Goal: Information Seeking & Learning: Learn about a topic

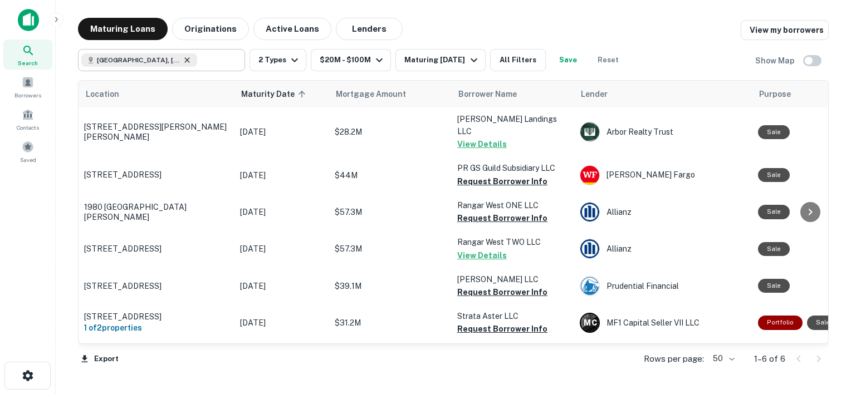
click at [183, 62] on icon at bounding box center [187, 60] width 9 height 9
type input "**********"
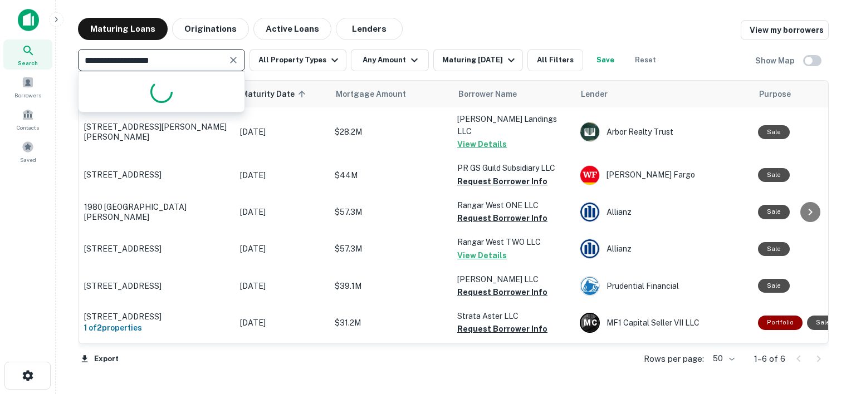
click at [237, 66] on button "Clear" at bounding box center [234, 60] width 16 height 16
type input "**********"
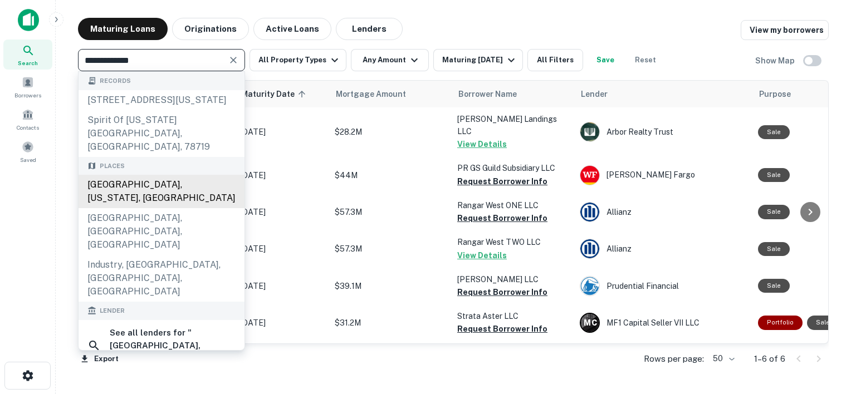
click at [134, 175] on div "Austin, Texas, USA" at bounding box center [162, 191] width 166 height 33
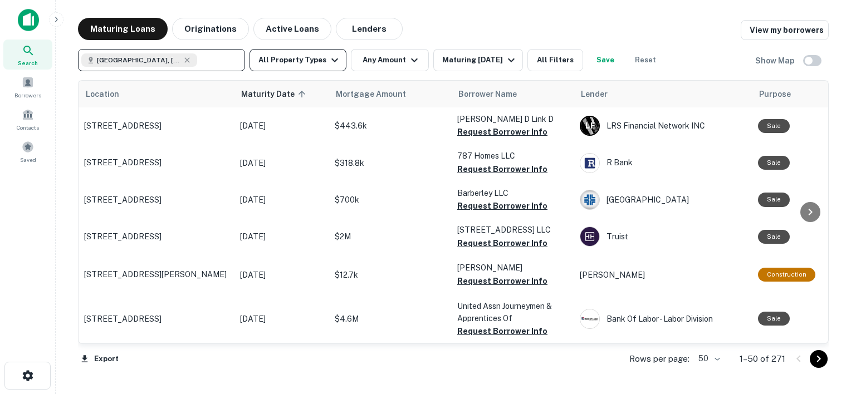
click at [334, 62] on icon "button" at bounding box center [334, 59] width 13 height 13
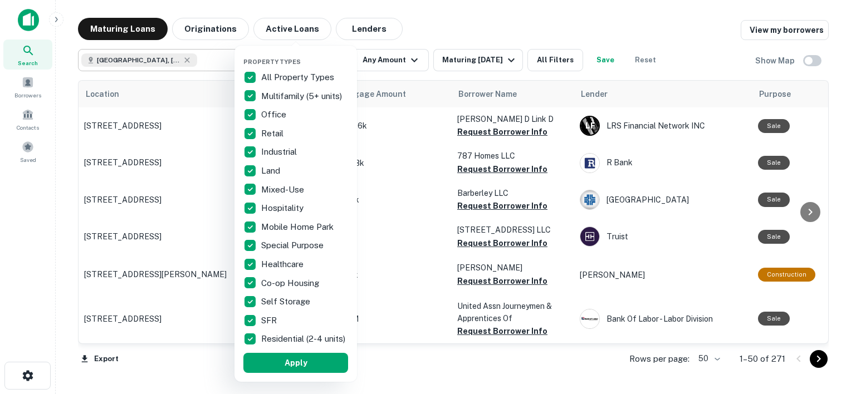
click at [281, 76] on p "All Property Types" at bounding box center [298, 77] width 75 height 13
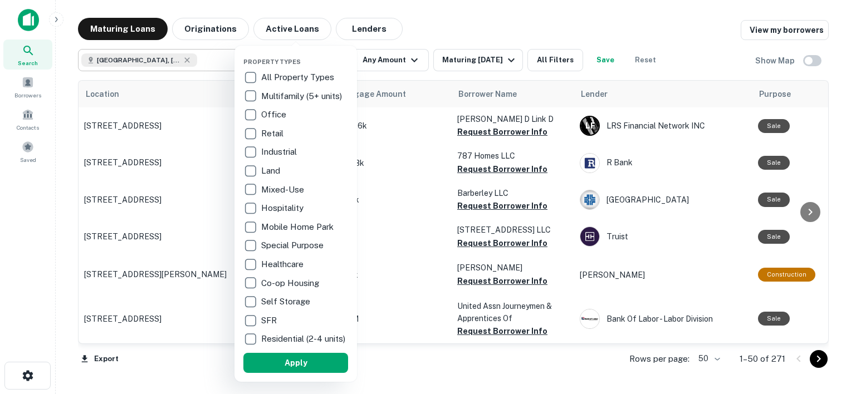
click at [285, 91] on p "Multifamily (5+ units)" at bounding box center [302, 96] width 83 height 13
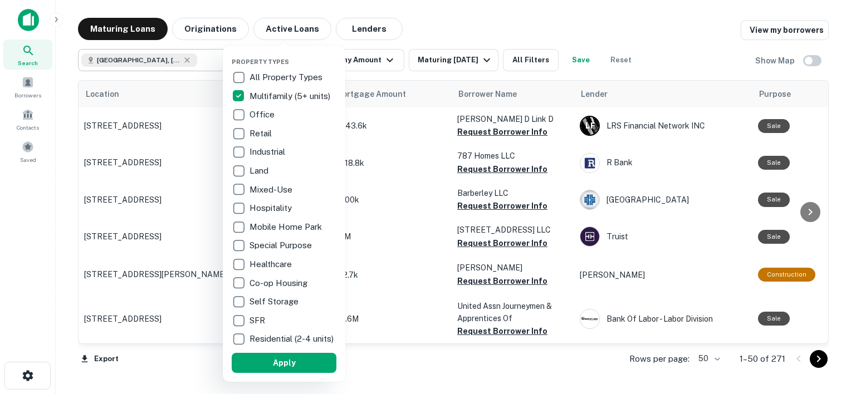
click at [267, 153] on p "Industrial" at bounding box center [268, 151] width 38 height 13
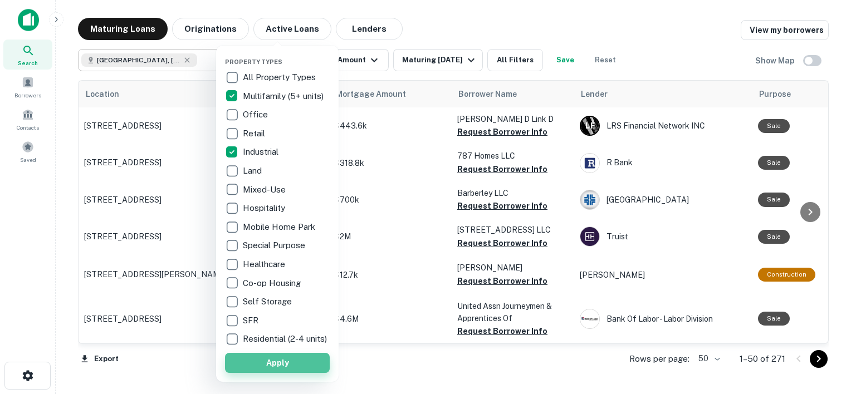
click at [292, 373] on button "Apply" at bounding box center [277, 363] width 105 height 20
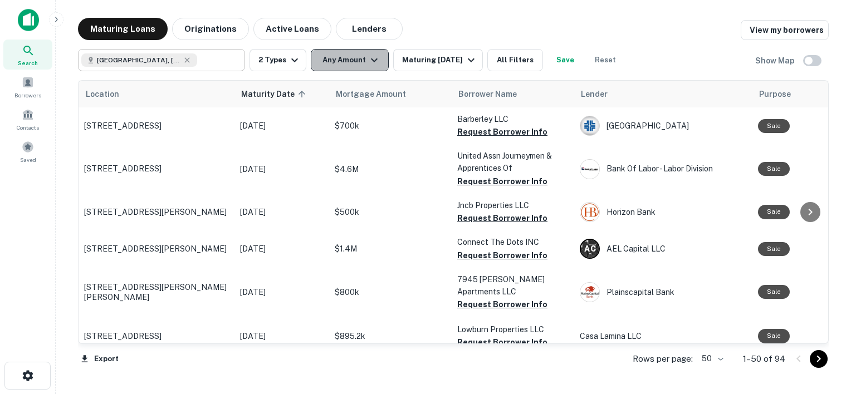
click at [368, 58] on icon "button" at bounding box center [373, 59] width 13 height 13
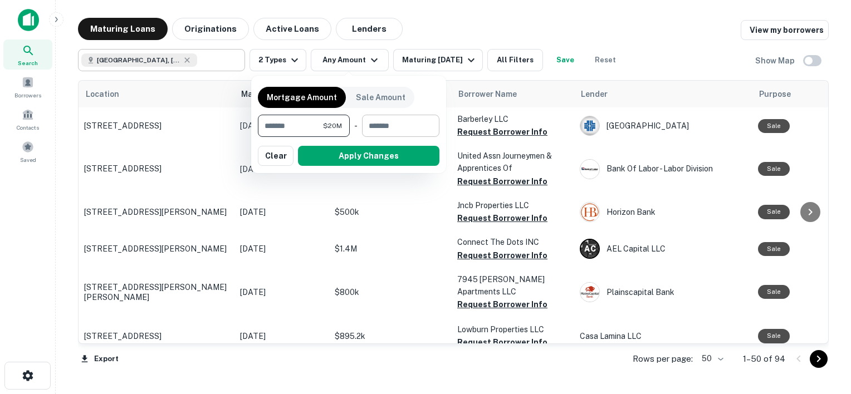
type input "********"
click at [383, 127] on input "number" at bounding box center [397, 126] width 70 height 22
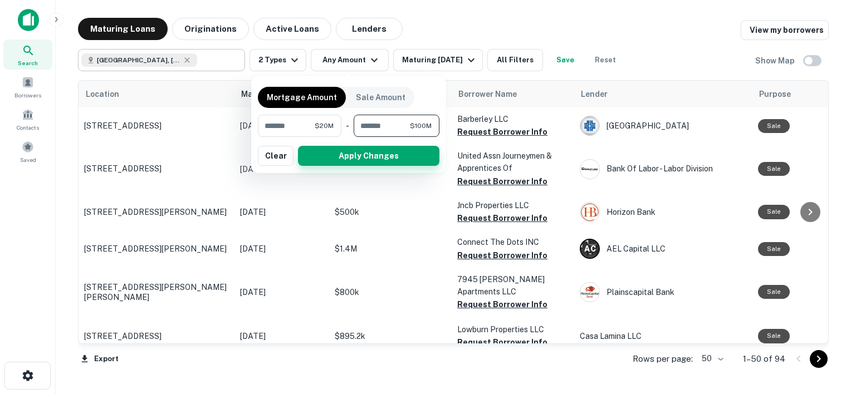
type input "*********"
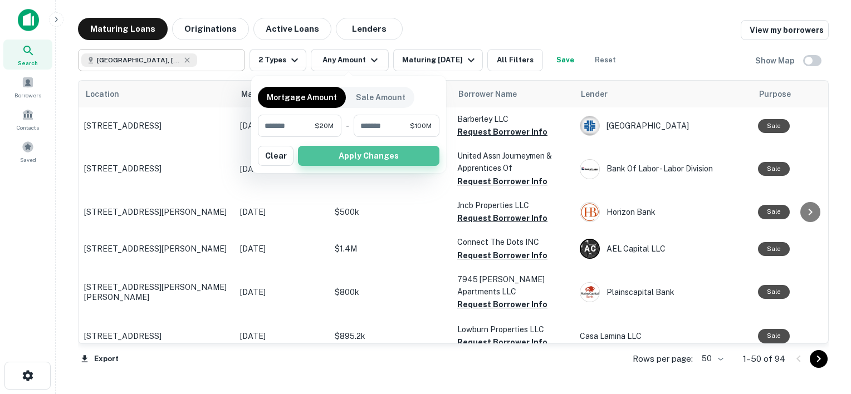
click at [360, 152] on button "Apply Changes" at bounding box center [368, 156] width 141 height 20
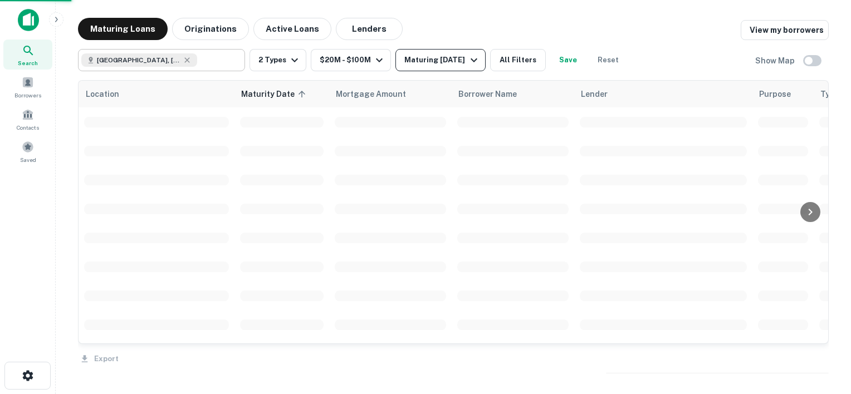
click at [469, 62] on div "Maturing In 6 Months" at bounding box center [442, 59] width 76 height 13
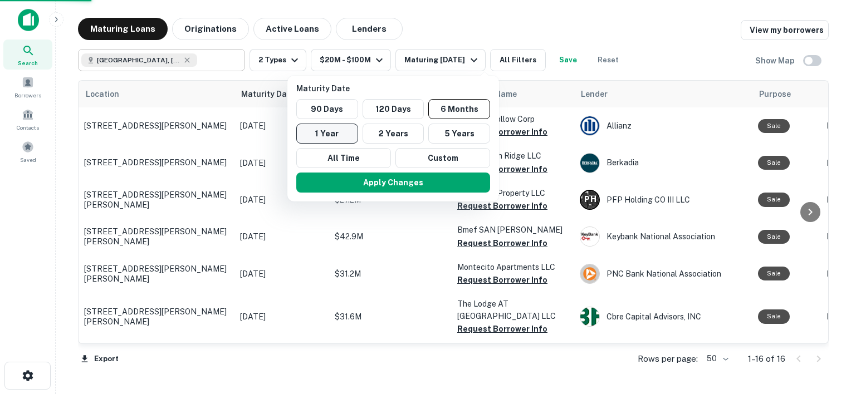
click at [326, 135] on button "1 Year" at bounding box center [327, 134] width 62 height 20
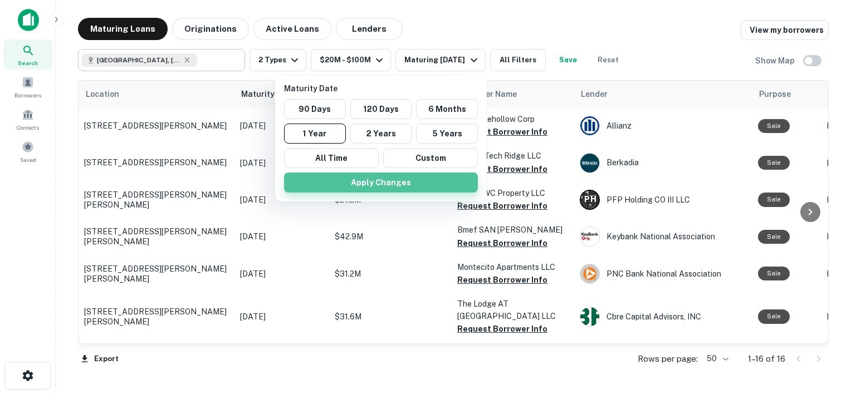
click at [388, 184] on button "Apply Changes" at bounding box center [381, 183] width 194 height 20
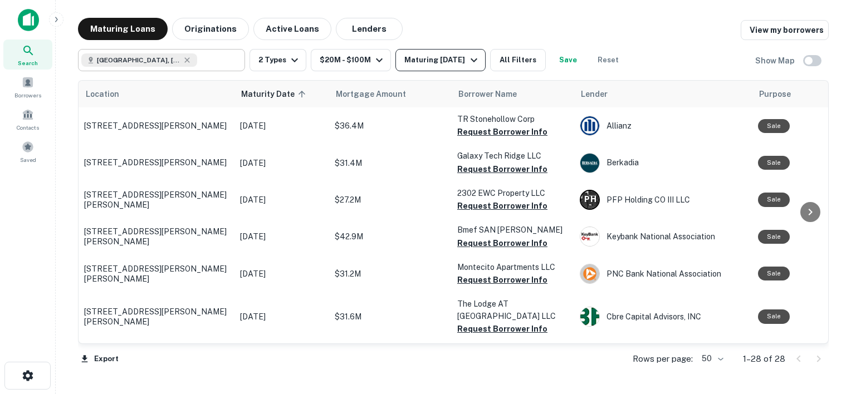
click at [444, 61] on div "Maturing In 1 Year" at bounding box center [442, 59] width 76 height 13
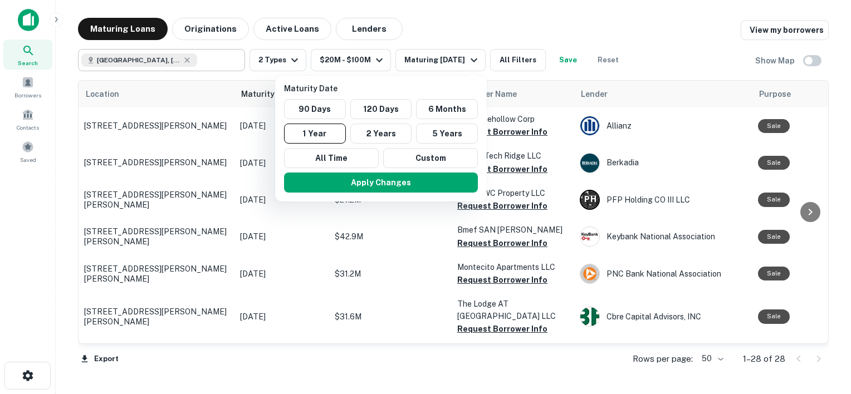
click at [448, 31] on div at bounding box center [425, 197] width 851 height 394
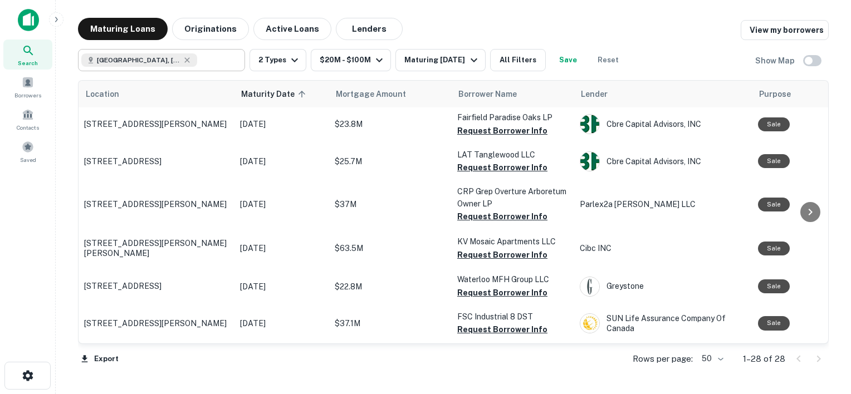
scroll to position [911, 0]
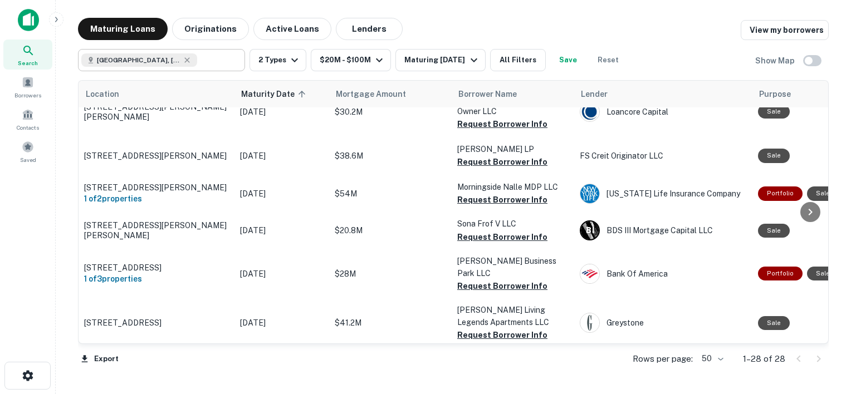
click at [458, 375] on div "Location Maturity Date sorted ascending Mortgage Amount Borrower Name Lender Pu…" at bounding box center [453, 229] width 751 height 298
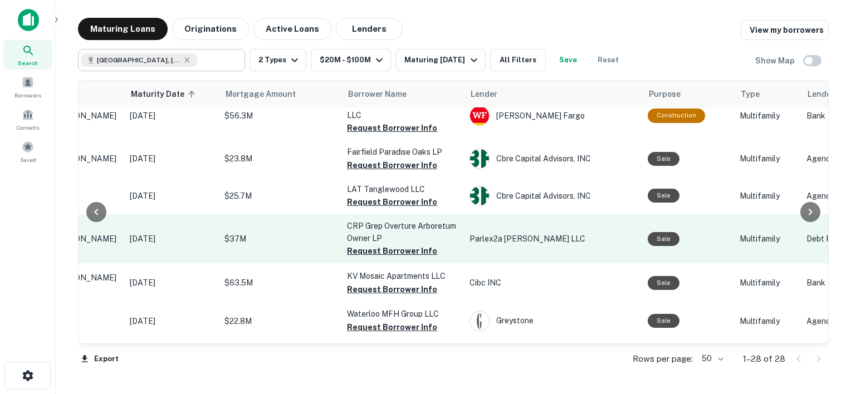
scroll to position [547, 110]
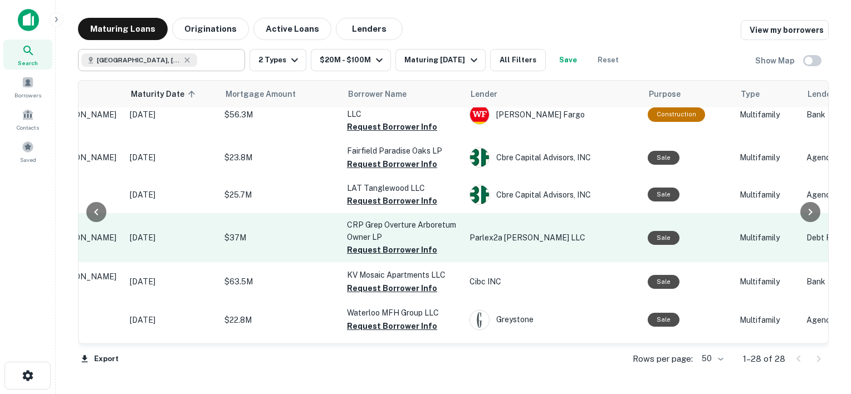
drag, startPoint x: 605, startPoint y: 151, endPoint x: 551, endPoint y: 240, distance: 103.7
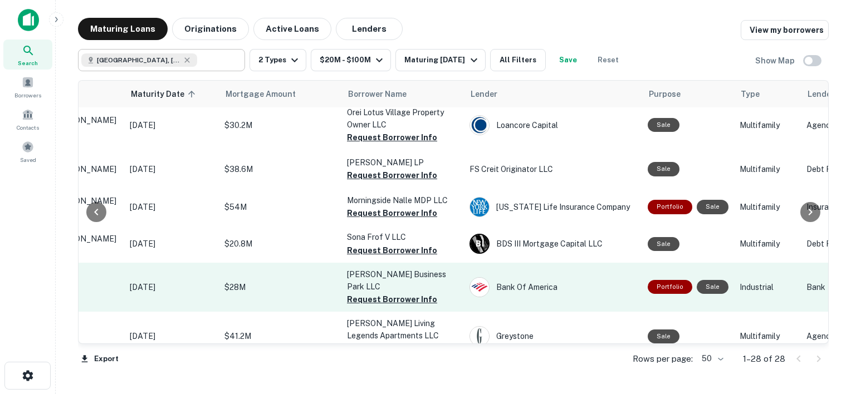
scroll to position [911, 110]
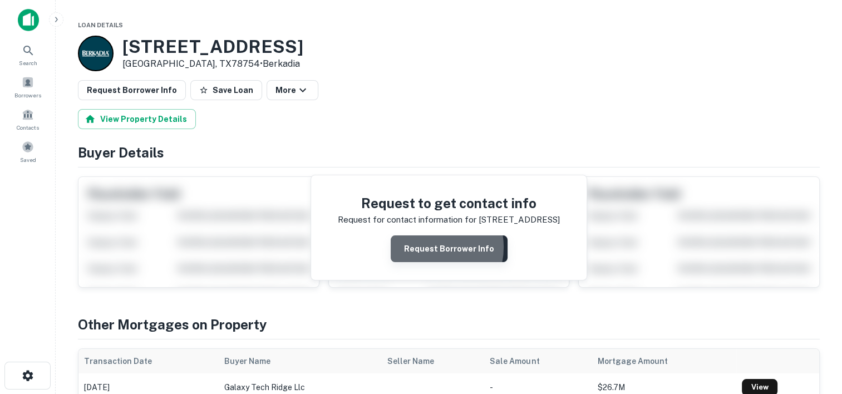
click at [432, 247] on button "Request Borrower Info" at bounding box center [449, 249] width 117 height 27
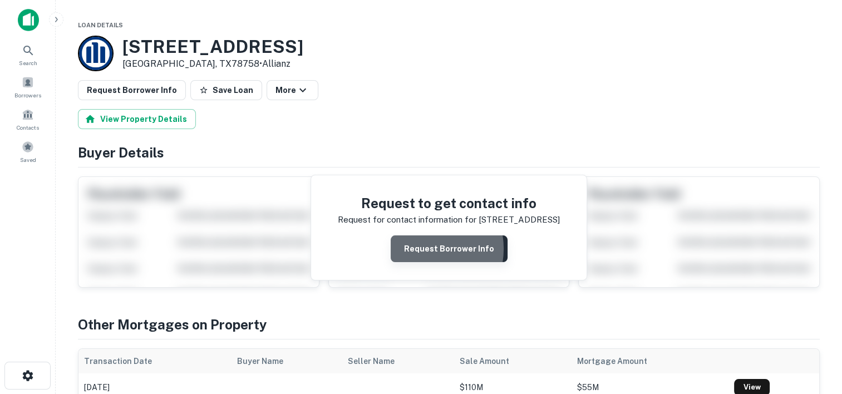
click at [421, 248] on button "Request Borrower Info" at bounding box center [449, 249] width 117 height 27
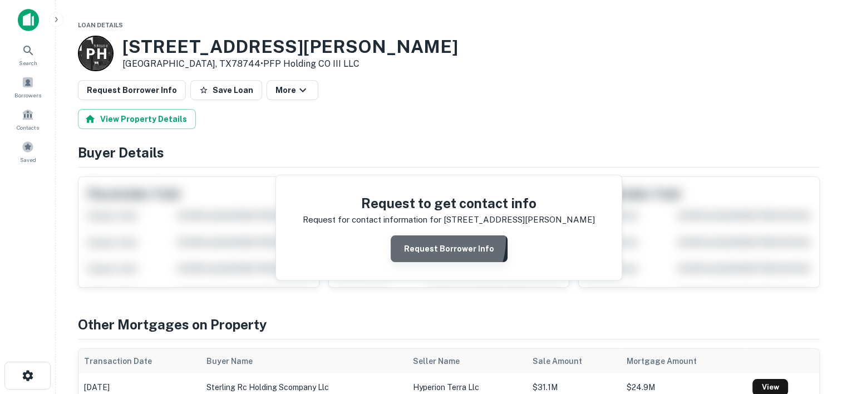
click at [429, 239] on button "Request Borrower Info" at bounding box center [449, 249] width 117 height 27
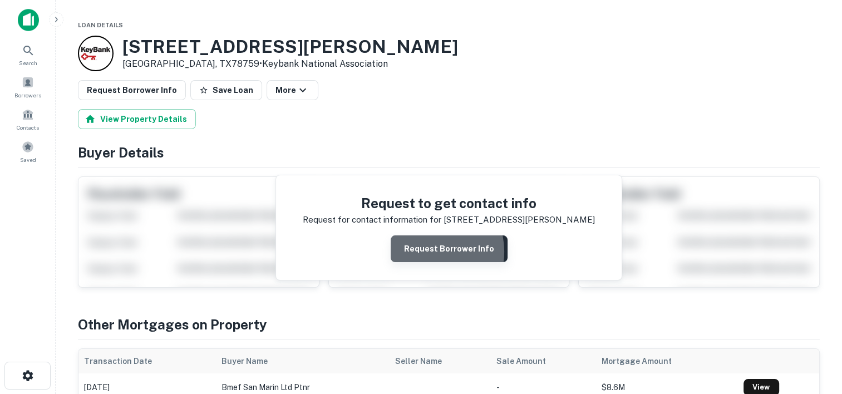
click at [425, 251] on button "Request Borrower Info" at bounding box center [449, 249] width 117 height 27
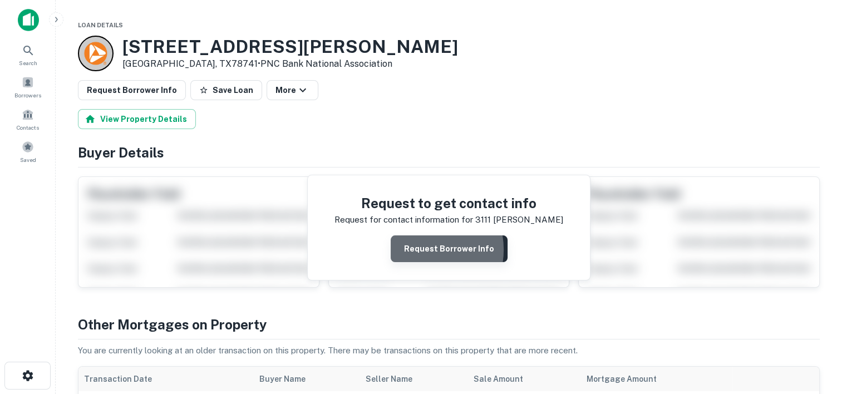
click at [420, 249] on button "Request Borrower Info" at bounding box center [449, 249] width 117 height 27
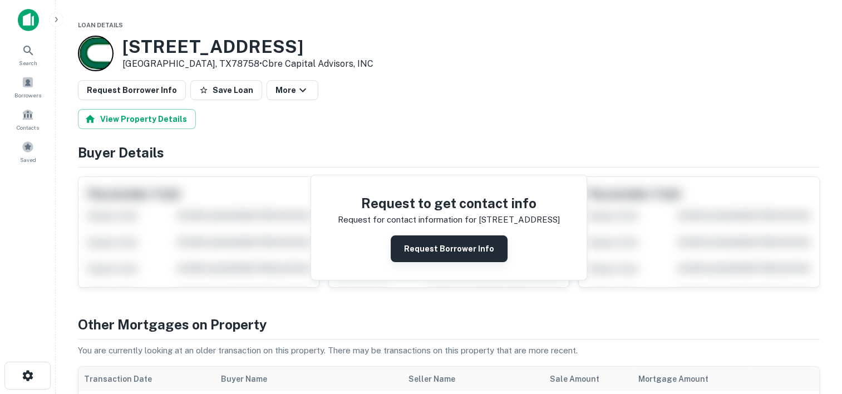
click at [432, 246] on button "Request Borrower Info" at bounding box center [449, 249] width 117 height 27
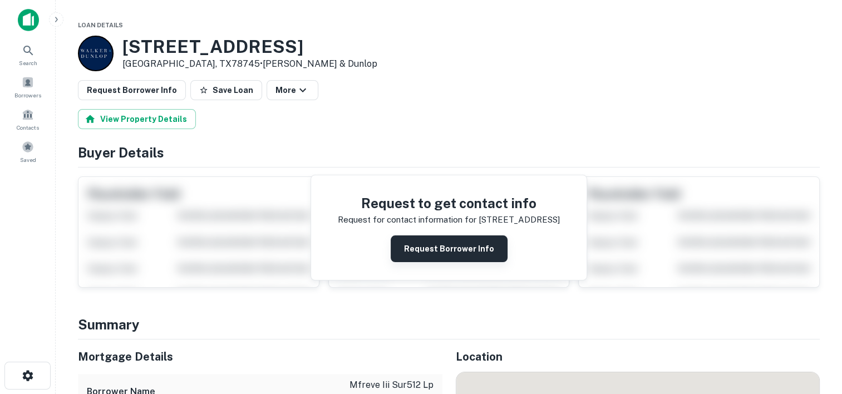
click at [412, 253] on button "Request Borrower Info" at bounding box center [449, 249] width 117 height 27
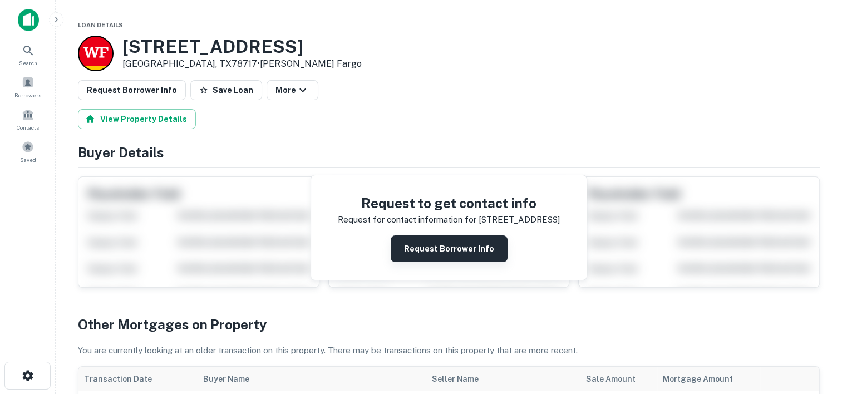
click at [429, 245] on button "Request Borrower Info" at bounding box center [449, 249] width 117 height 27
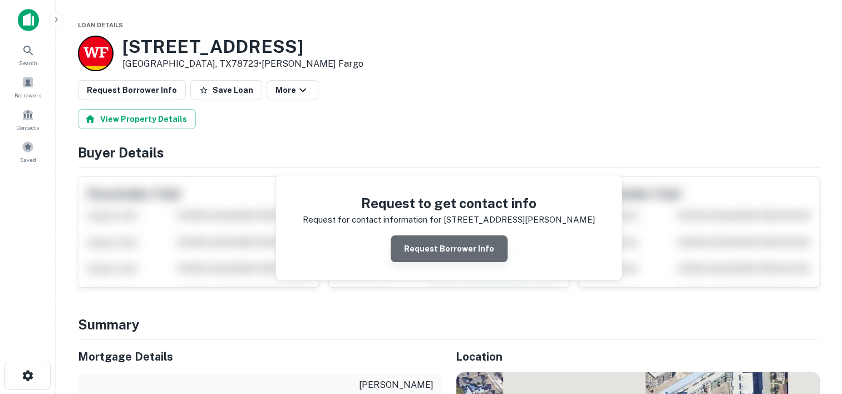
click at [459, 247] on button "Request Borrower Info" at bounding box center [449, 249] width 117 height 27
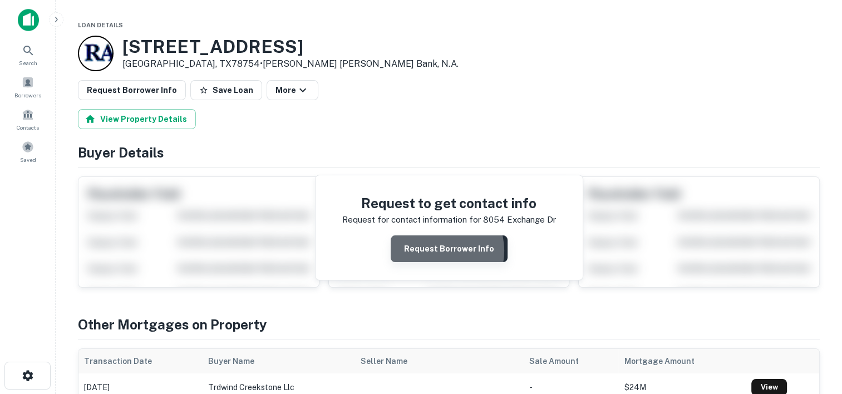
click at [437, 251] on button "Request Borrower Info" at bounding box center [449, 249] width 117 height 27
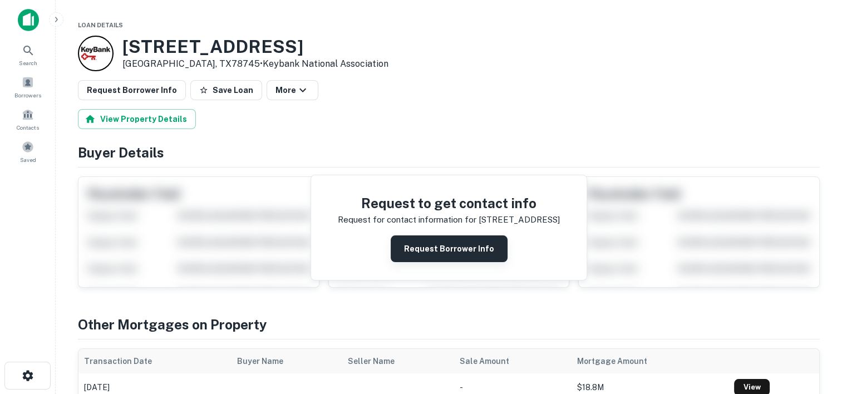
click at [437, 253] on button "Request Borrower Info" at bounding box center [449, 249] width 117 height 27
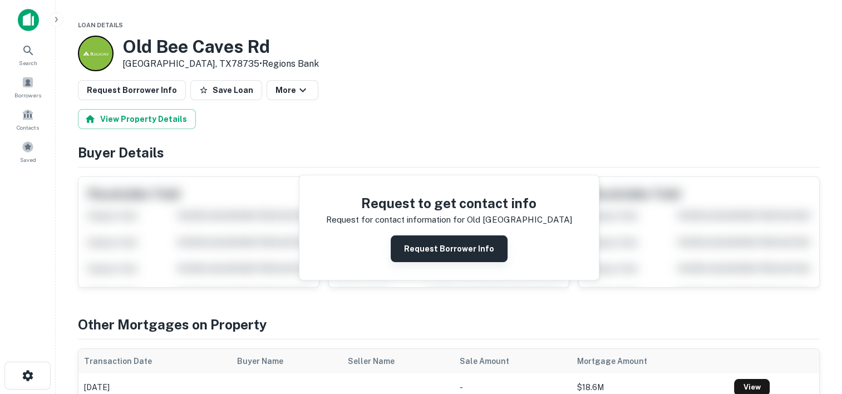
click at [431, 238] on button "Request Borrower Info" at bounding box center [449, 249] width 117 height 27
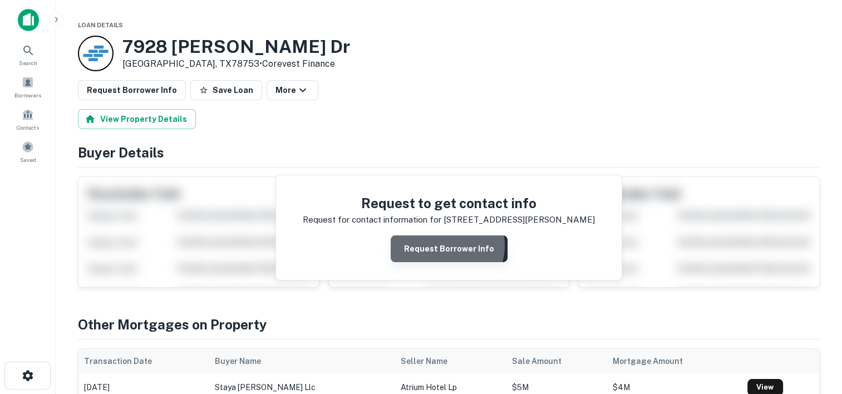
click at [445, 245] on button "Request Borrower Info" at bounding box center [449, 249] width 117 height 27
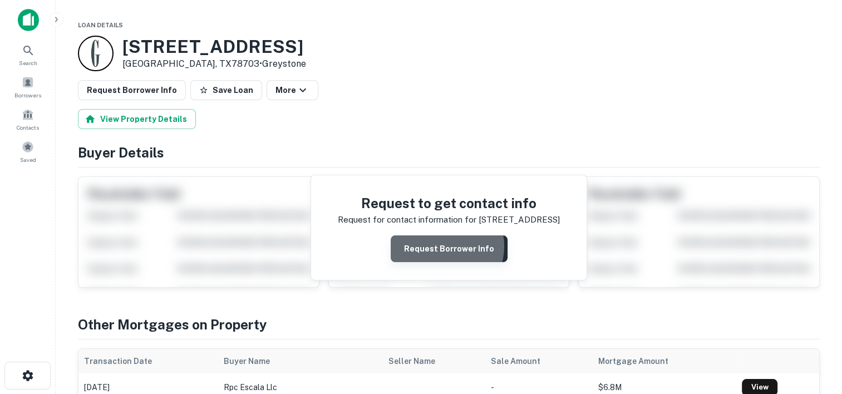
click at [443, 246] on button "Request Borrower Info" at bounding box center [449, 249] width 117 height 27
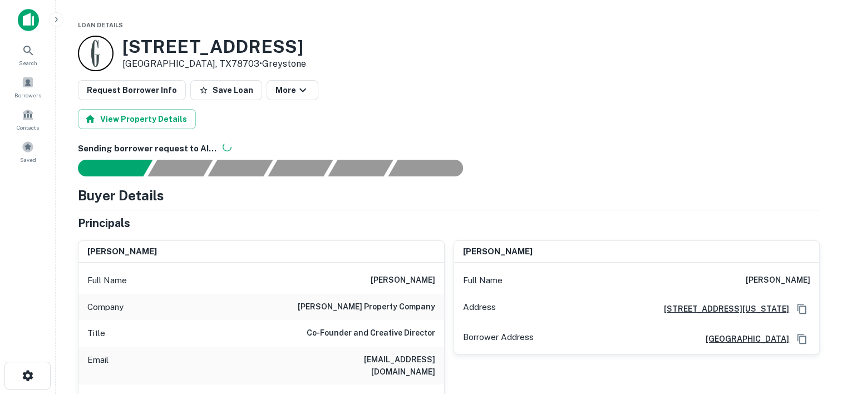
click at [621, 112] on div "View Property Details" at bounding box center [449, 119] width 742 height 20
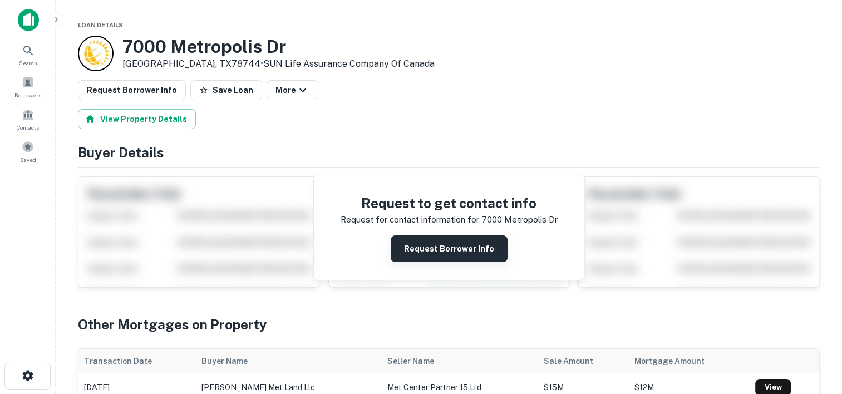
click at [445, 248] on button "Request Borrower Info" at bounding box center [449, 249] width 117 height 27
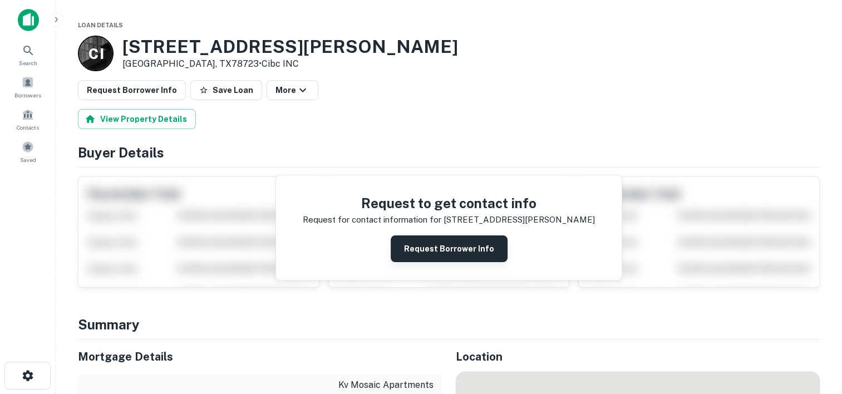
click at [446, 247] on button "Request Borrower Info" at bounding box center [449, 249] width 117 height 27
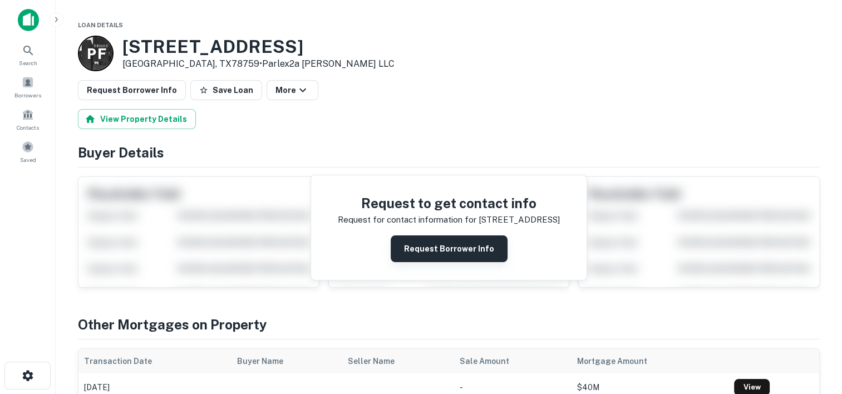
click at [431, 252] on button "Request Borrower Info" at bounding box center [449, 249] width 117 height 27
